Goal: Information Seeking & Learning: Learn about a topic

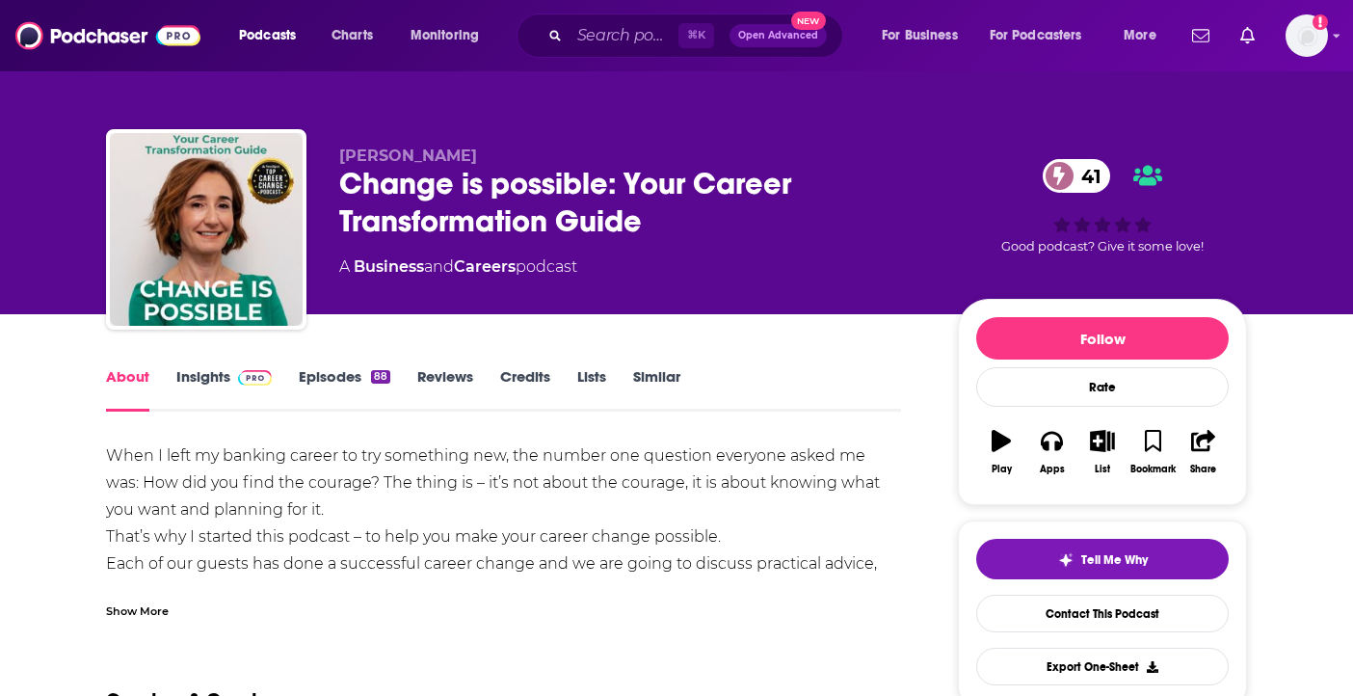
click at [246, 381] on img at bounding box center [255, 377] width 34 height 15
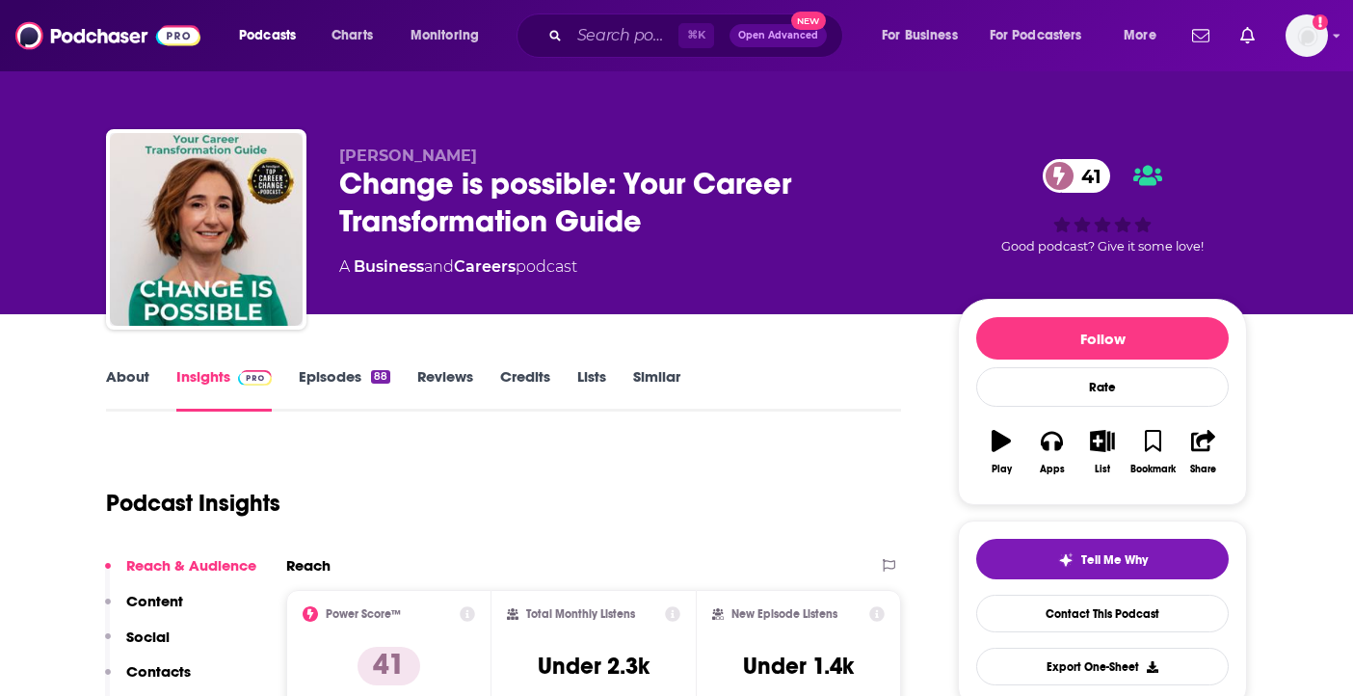
scroll to position [66, 0]
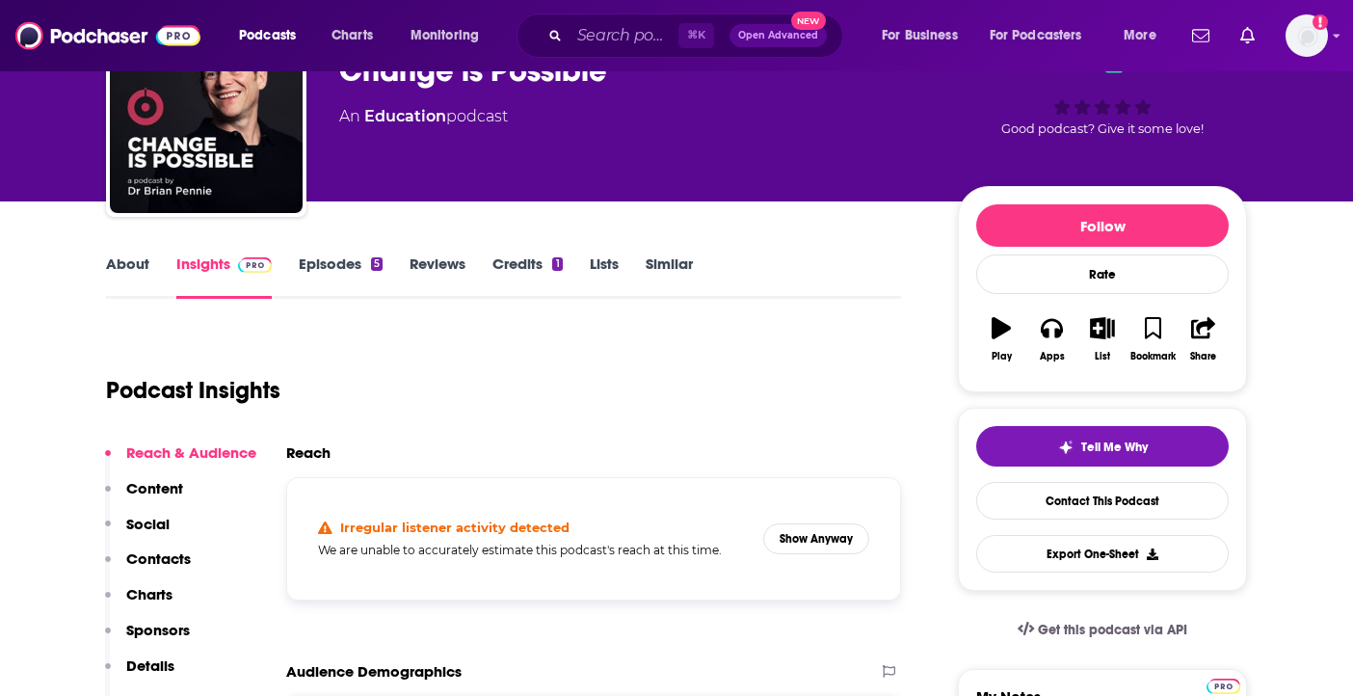
scroll to position [364, 0]
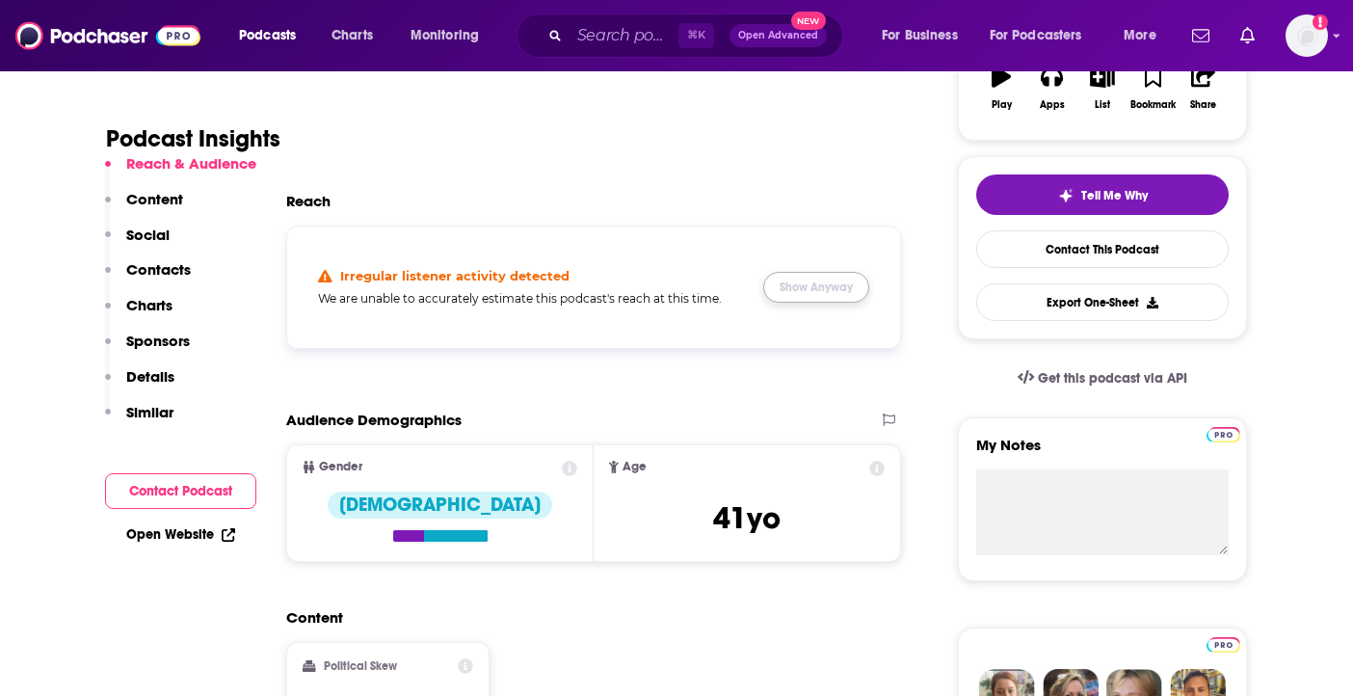
click at [799, 287] on button "Show Anyway" at bounding box center [816, 287] width 106 height 31
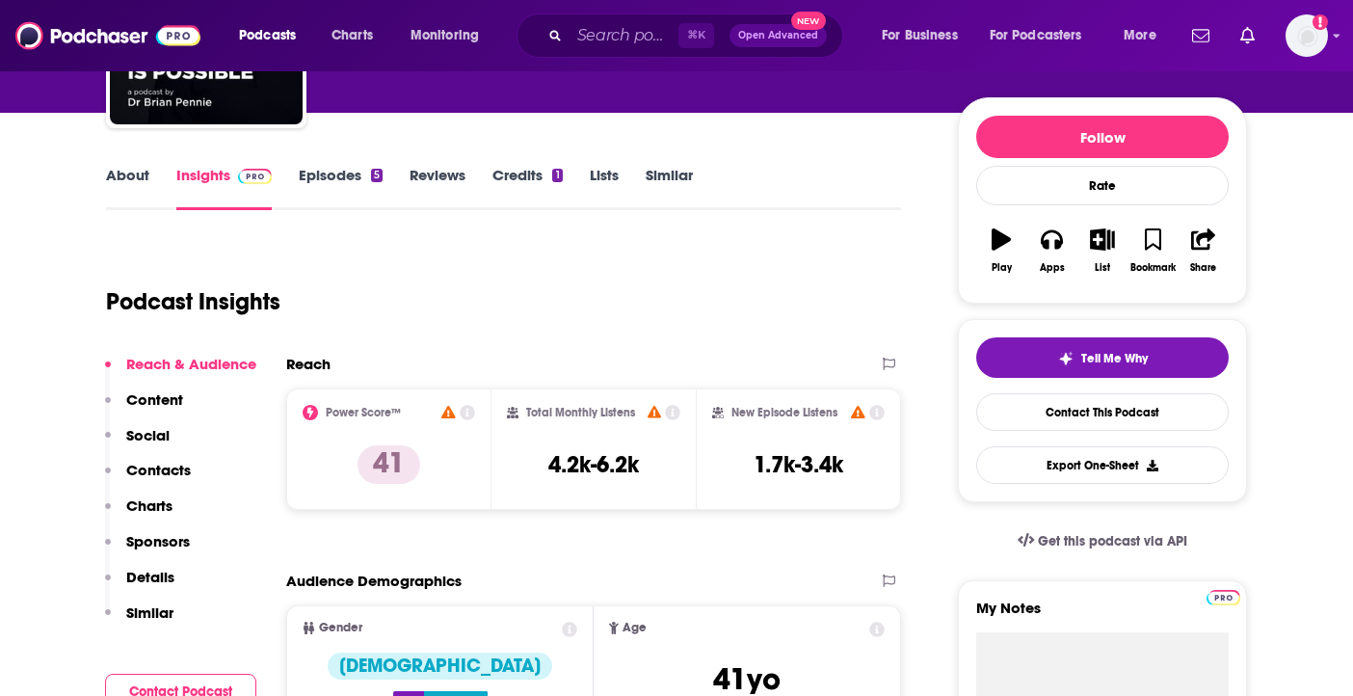
scroll to position [170, 0]
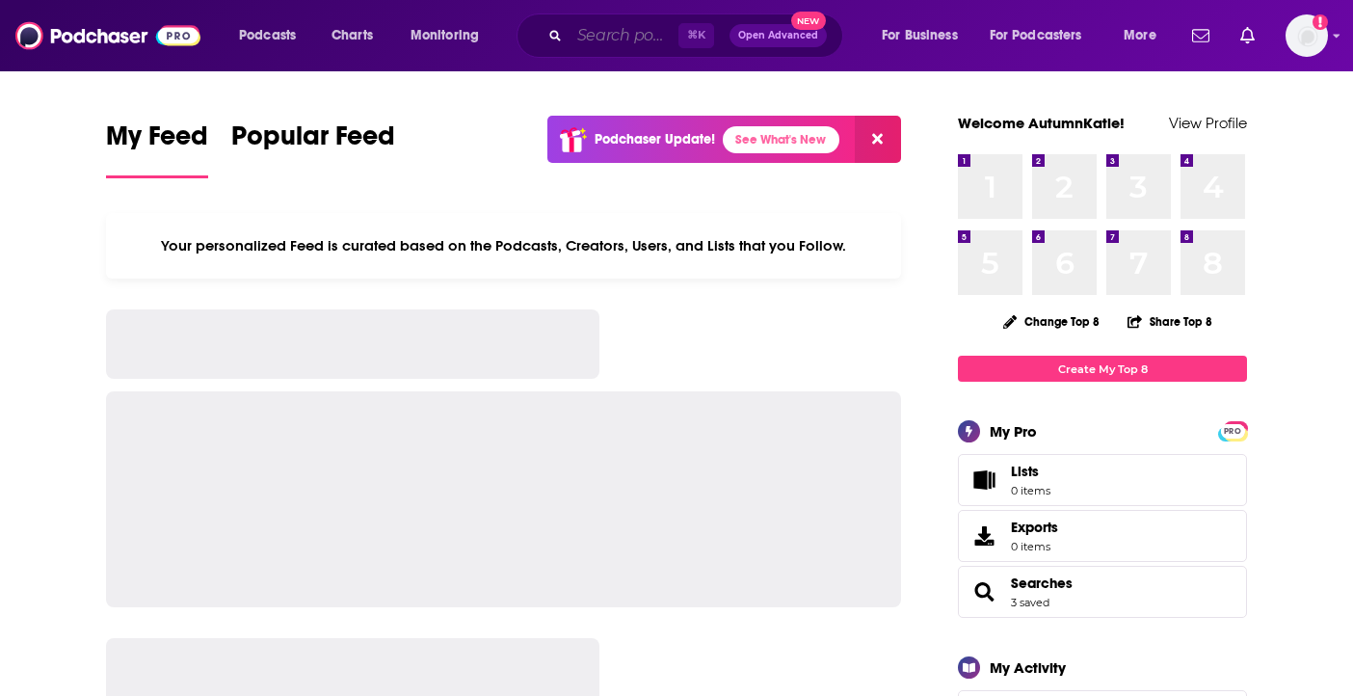
click at [595, 21] on input "Search podcasts, credits, & more..." at bounding box center [624, 35] width 109 height 31
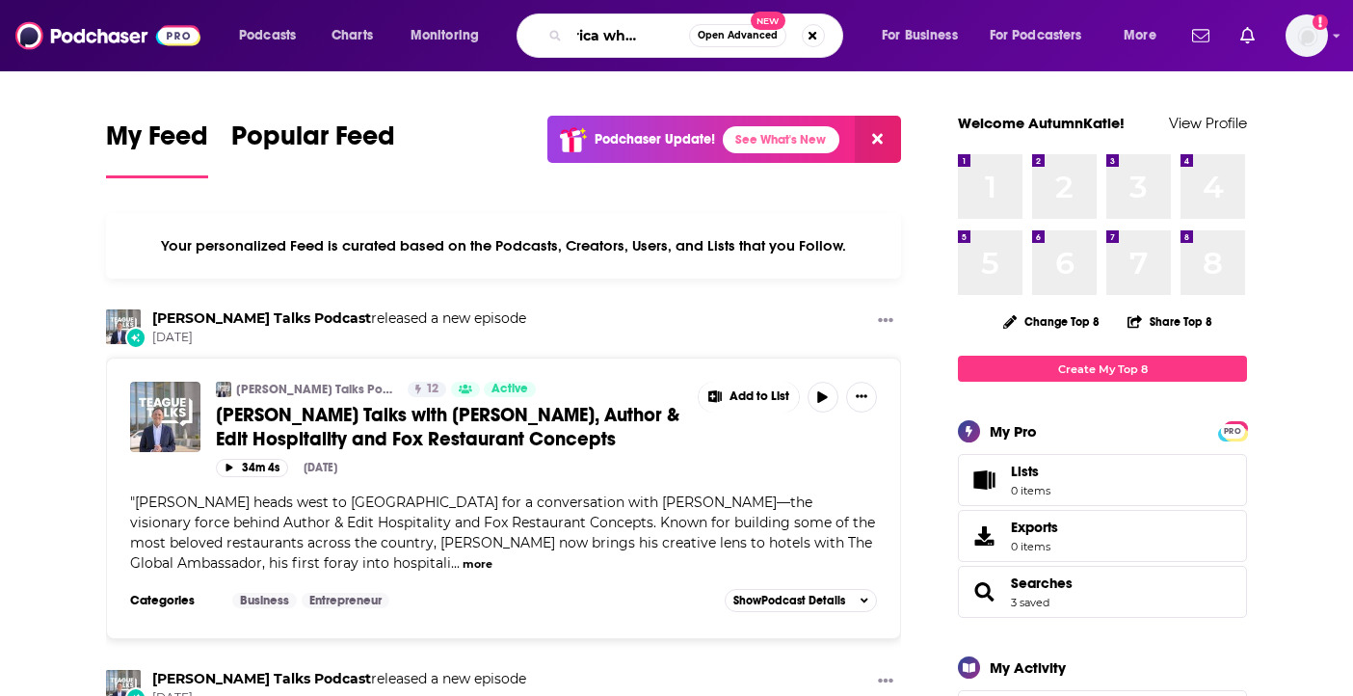
scroll to position [0, 54]
type input "america who hurt you"
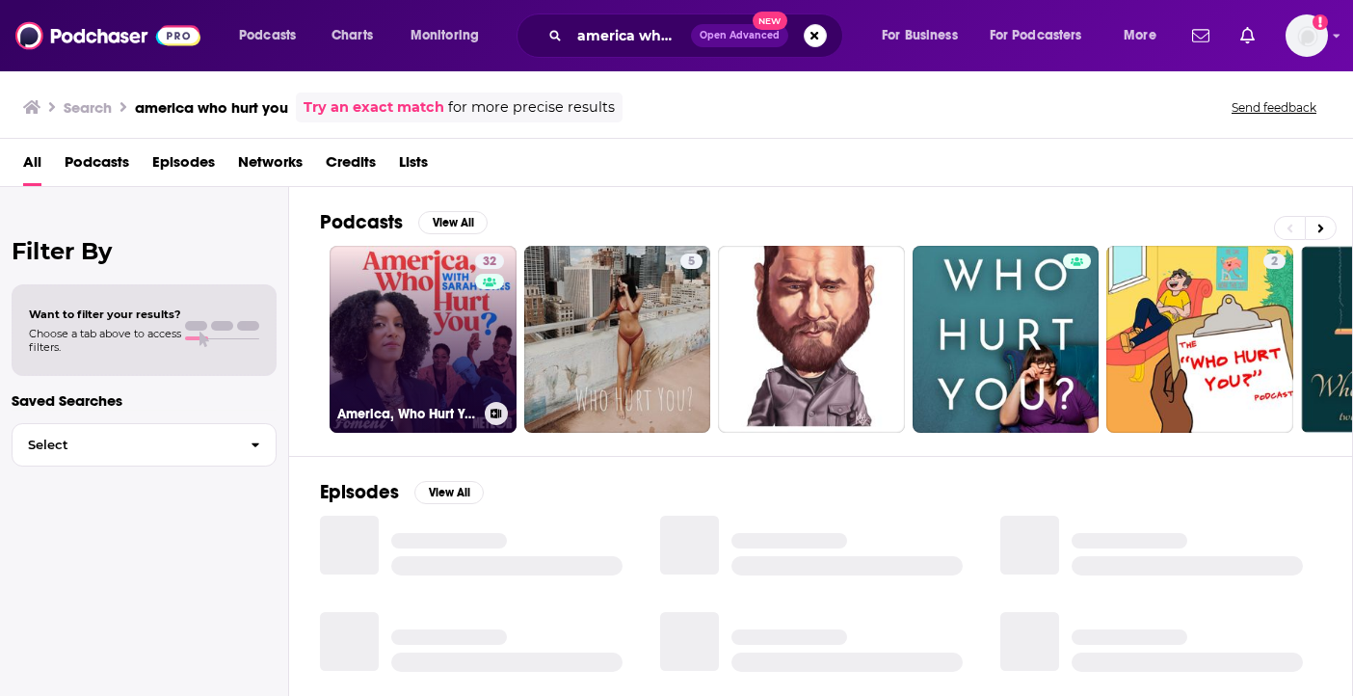
click at [446, 358] on link "32 America, Who Hurt You?" at bounding box center [423, 339] width 187 height 187
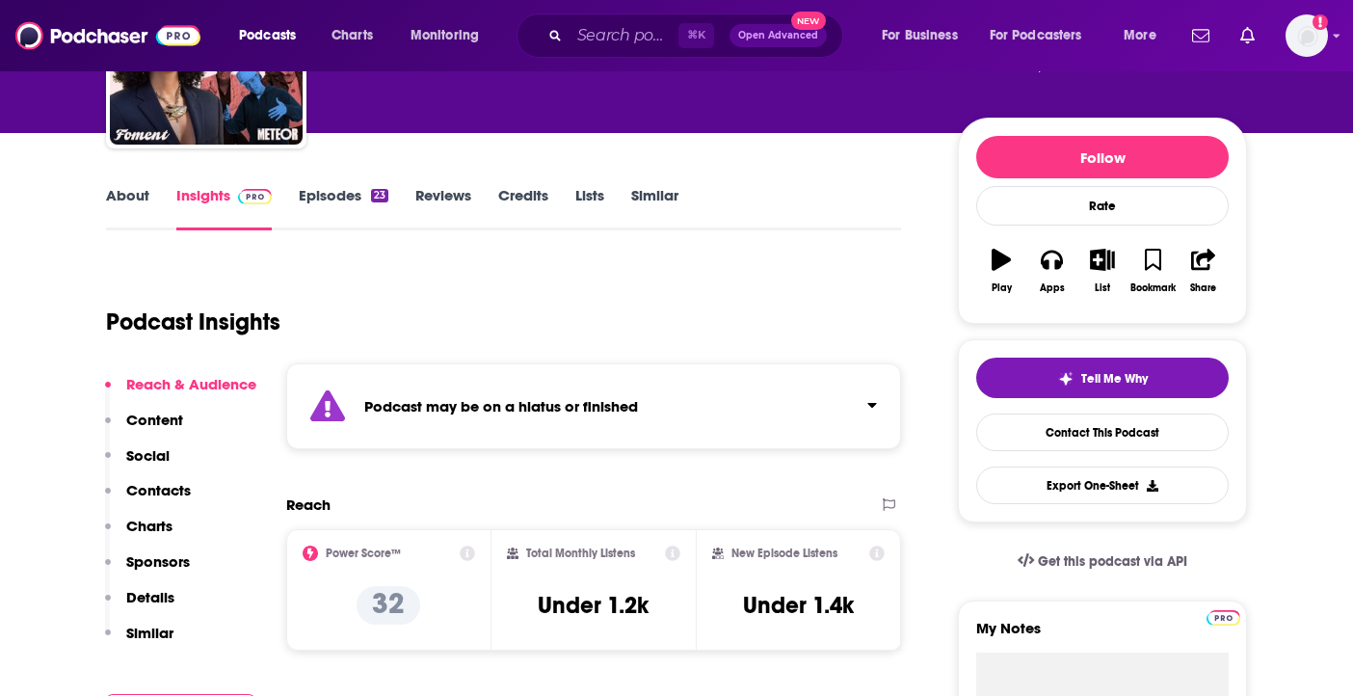
scroll to position [186, 0]
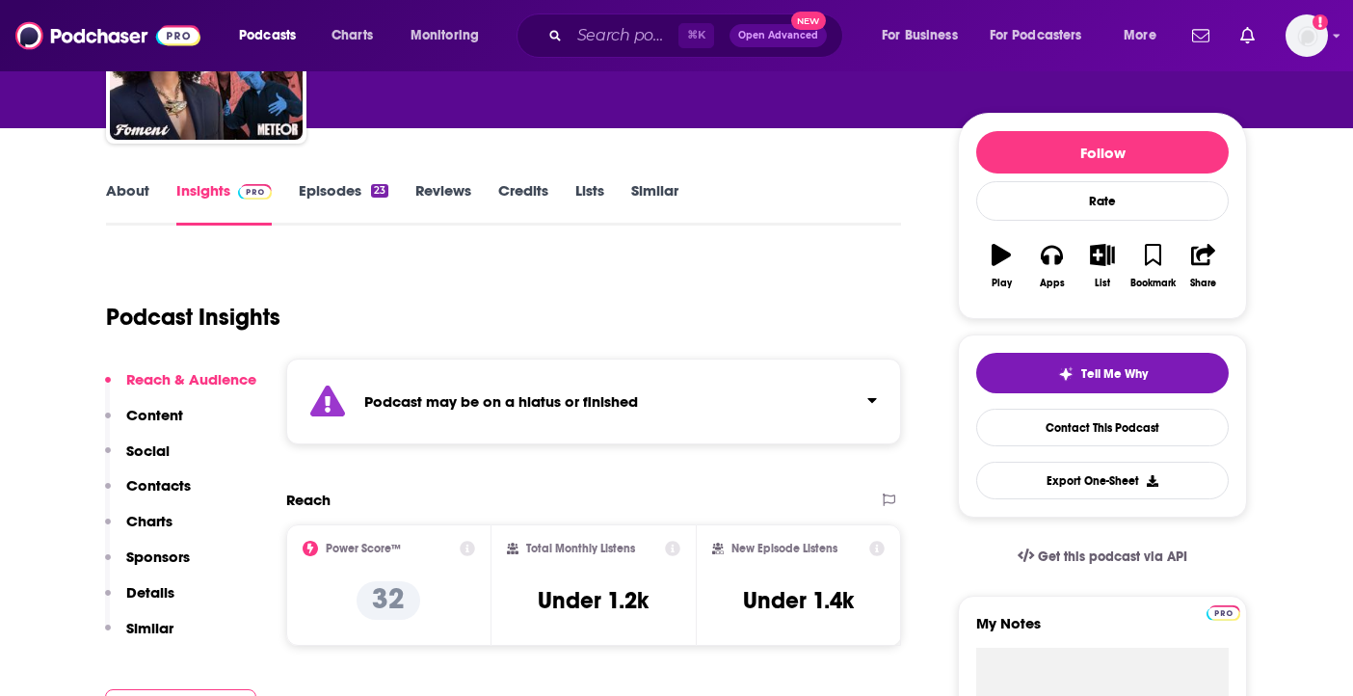
click at [474, 409] on strong "Podcast may be on a hiatus or finished" at bounding box center [501, 401] width 274 height 18
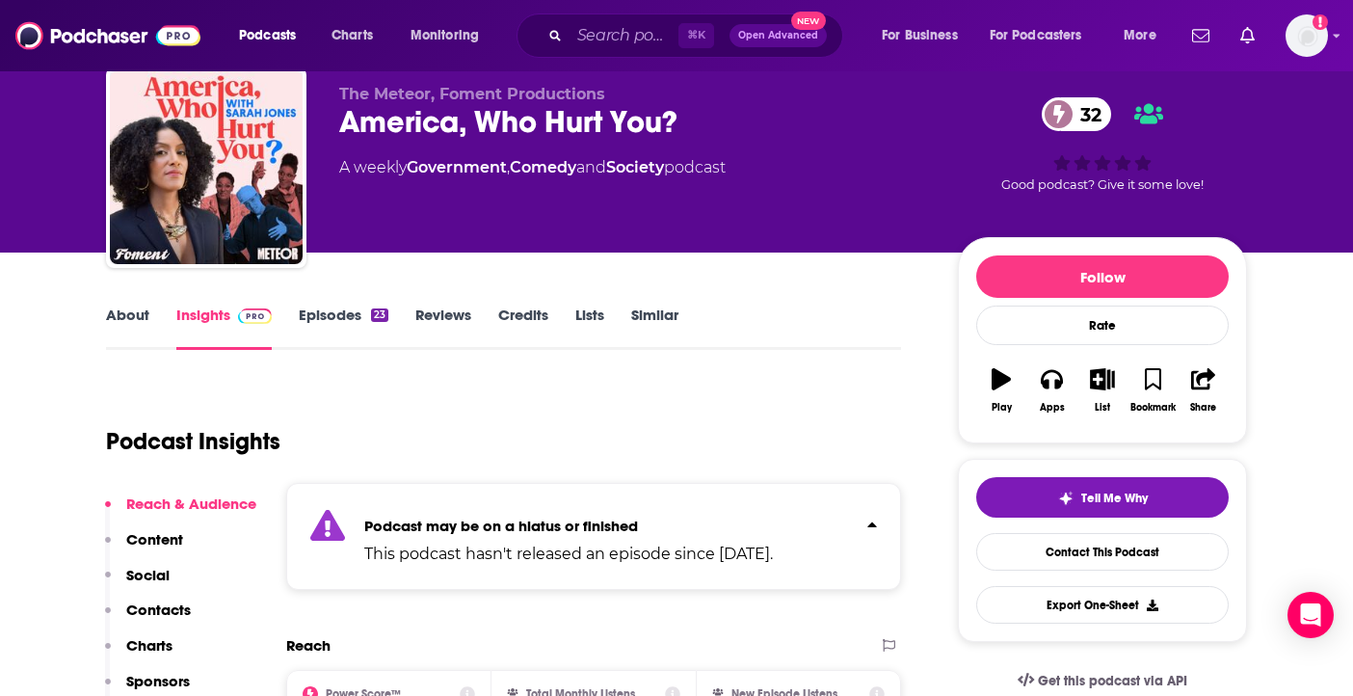
scroll to position [32, 0]
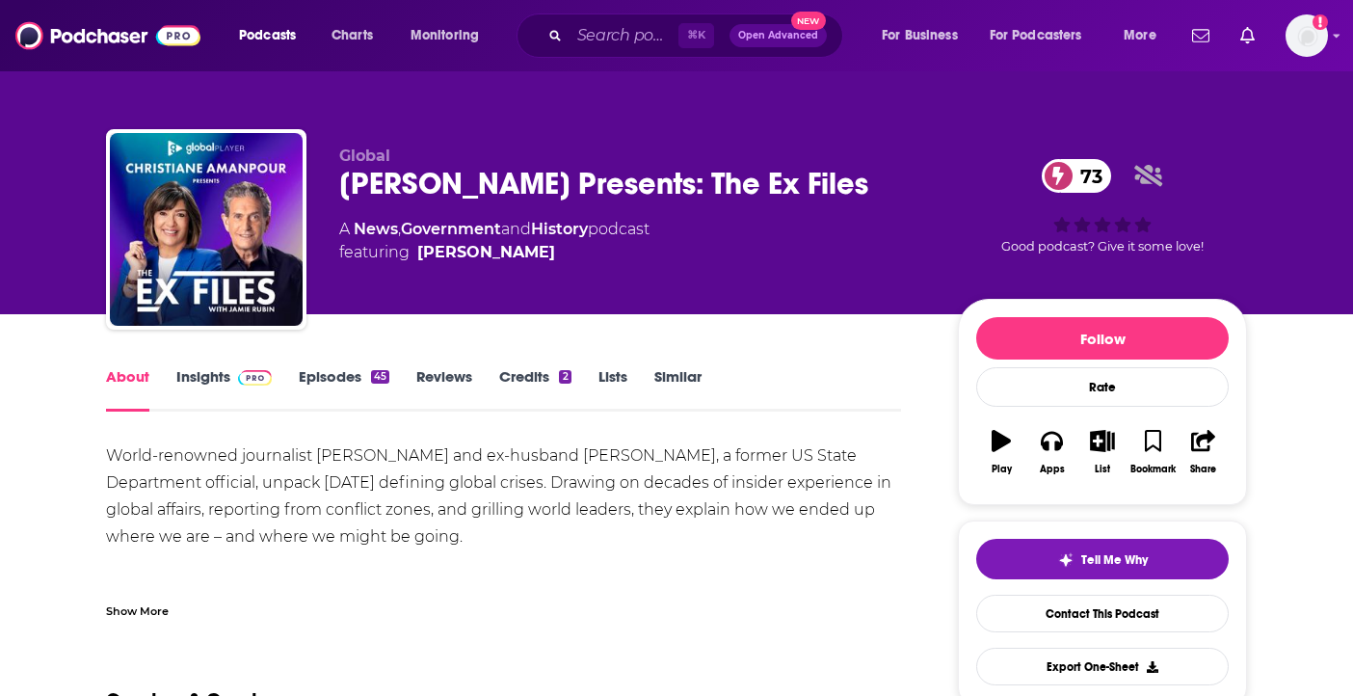
click at [213, 385] on link "Insights" at bounding box center [223, 389] width 95 height 44
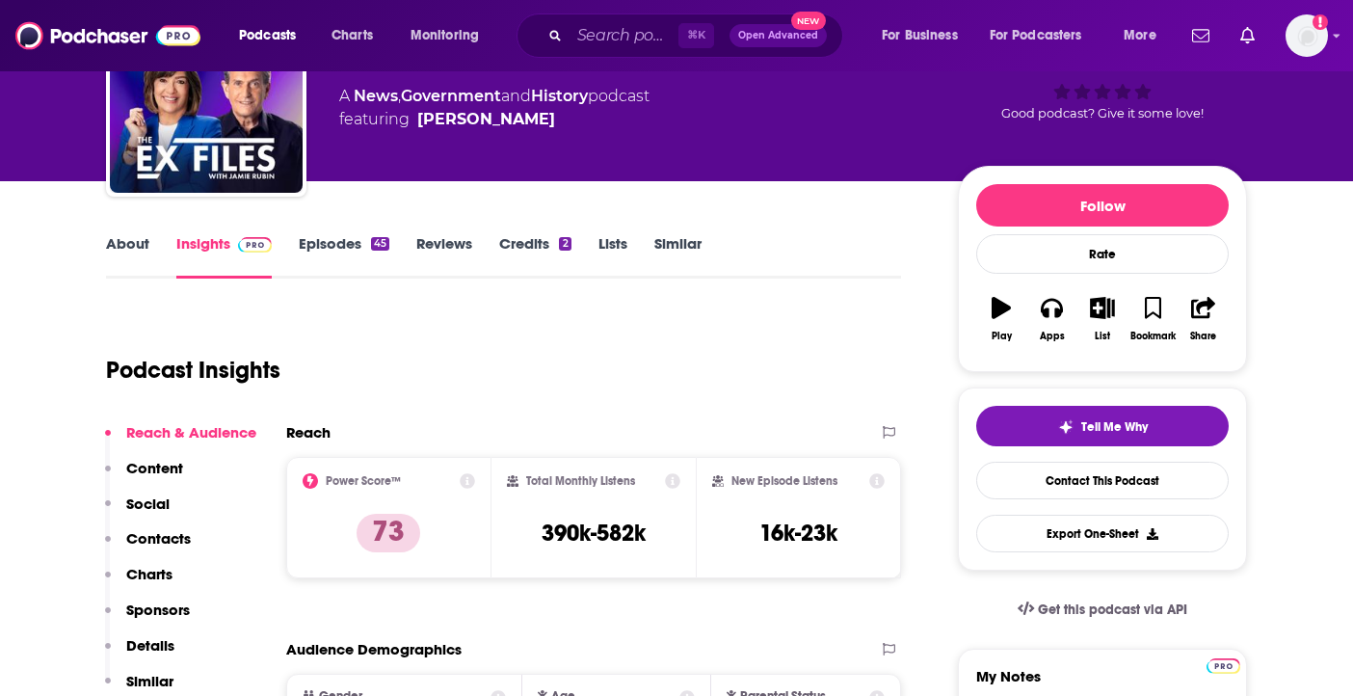
scroll to position [138, 0]
